Goal: Navigation & Orientation: Understand site structure

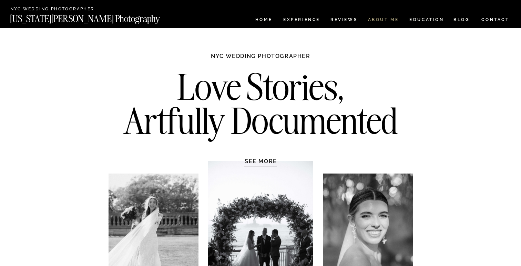
click at [380, 18] on nav "ABOUT ME" at bounding box center [383, 21] width 31 height 6
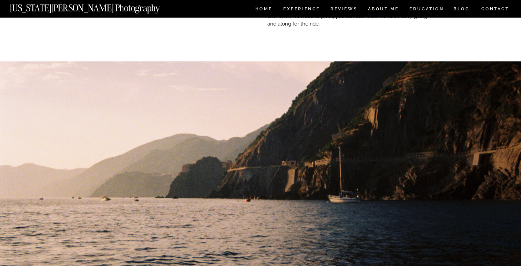
scroll to position [263, 0]
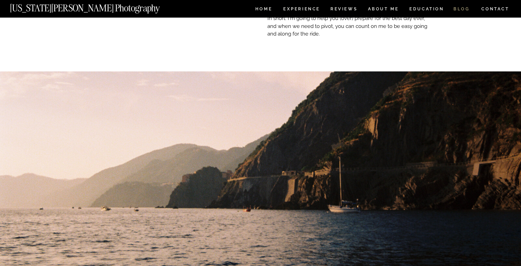
click at [459, 8] on nav "BLOG" at bounding box center [462, 10] width 17 height 6
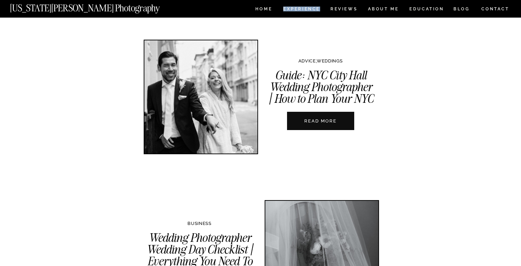
scroll to position [951, 0]
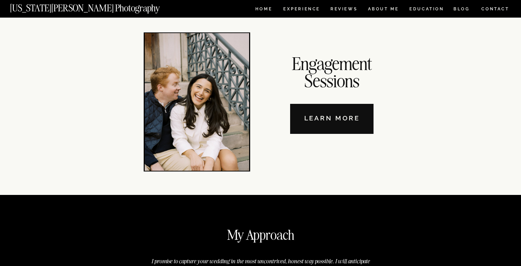
scroll to position [2370, 0]
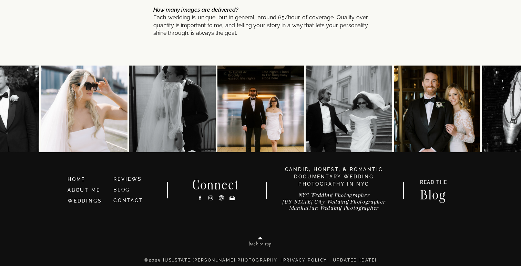
scroll to position [3715, 0]
